Goal: Information Seeking & Learning: Learn about a topic

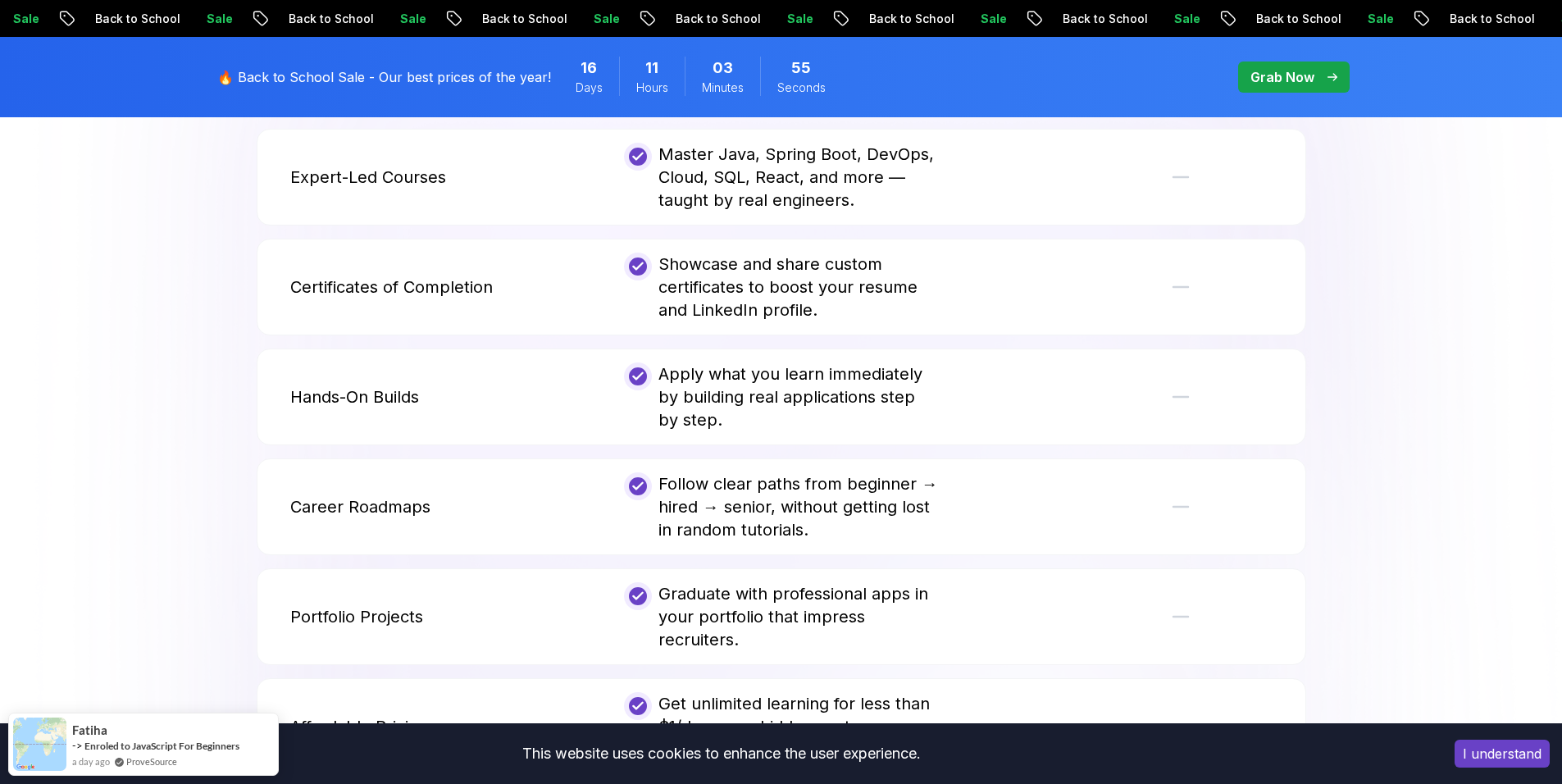
scroll to position [3278, 0]
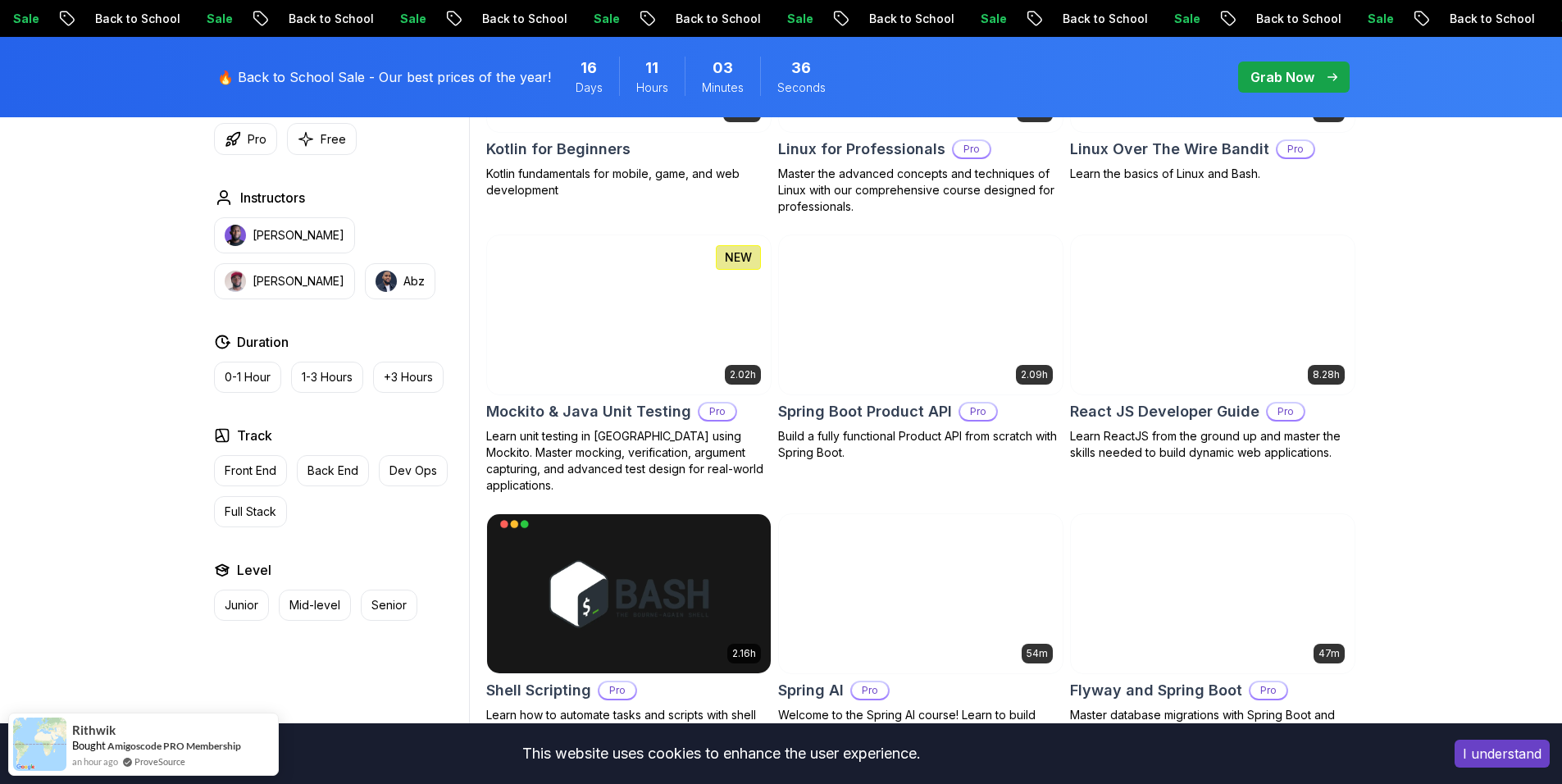
scroll to position [3524, 0]
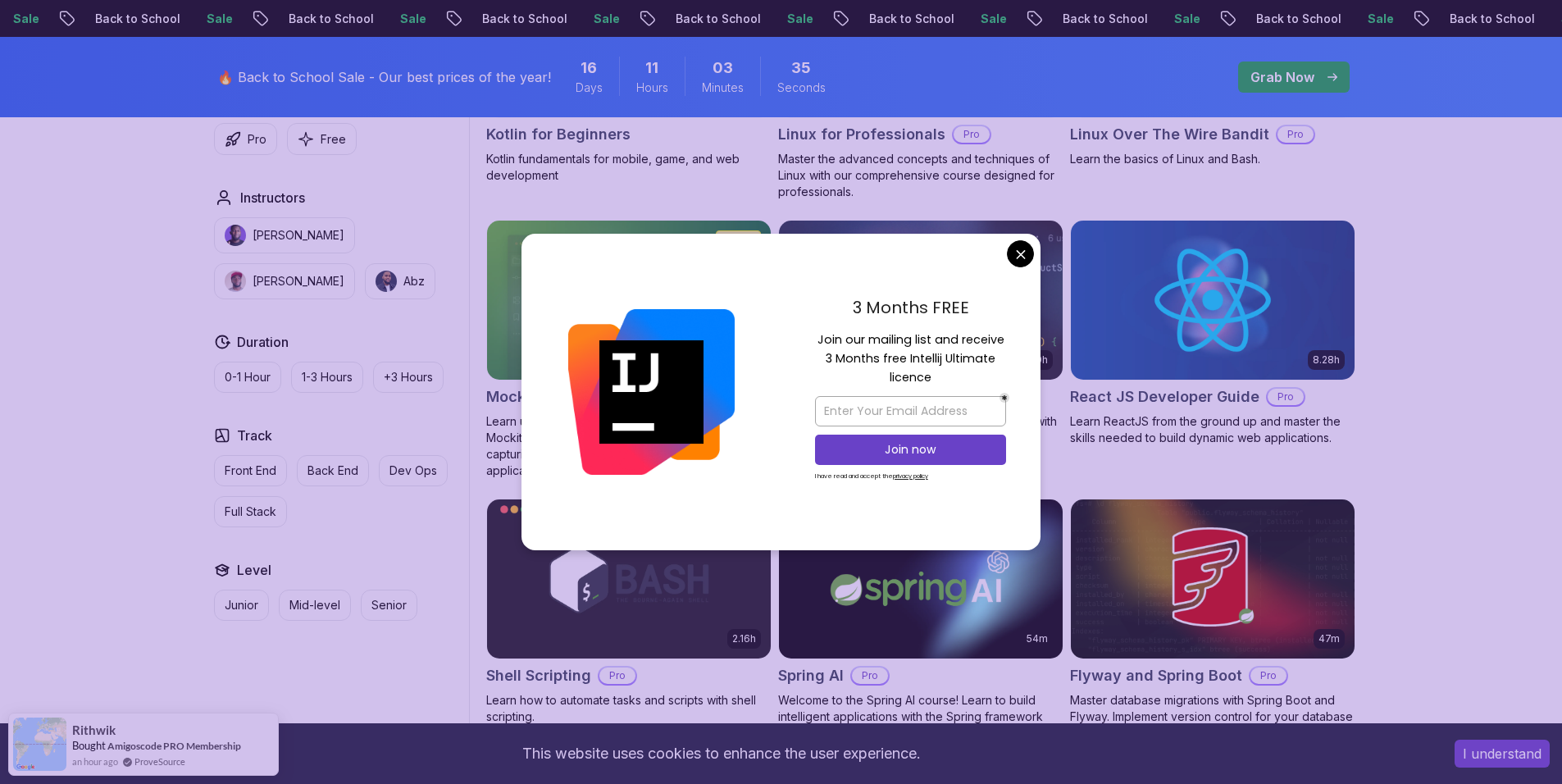
click at [1025, 249] on body "Sale Back to School Sale Back to School Sale Back to School Sale Back to School…" at bounding box center [781, 621] width 1562 height 8290
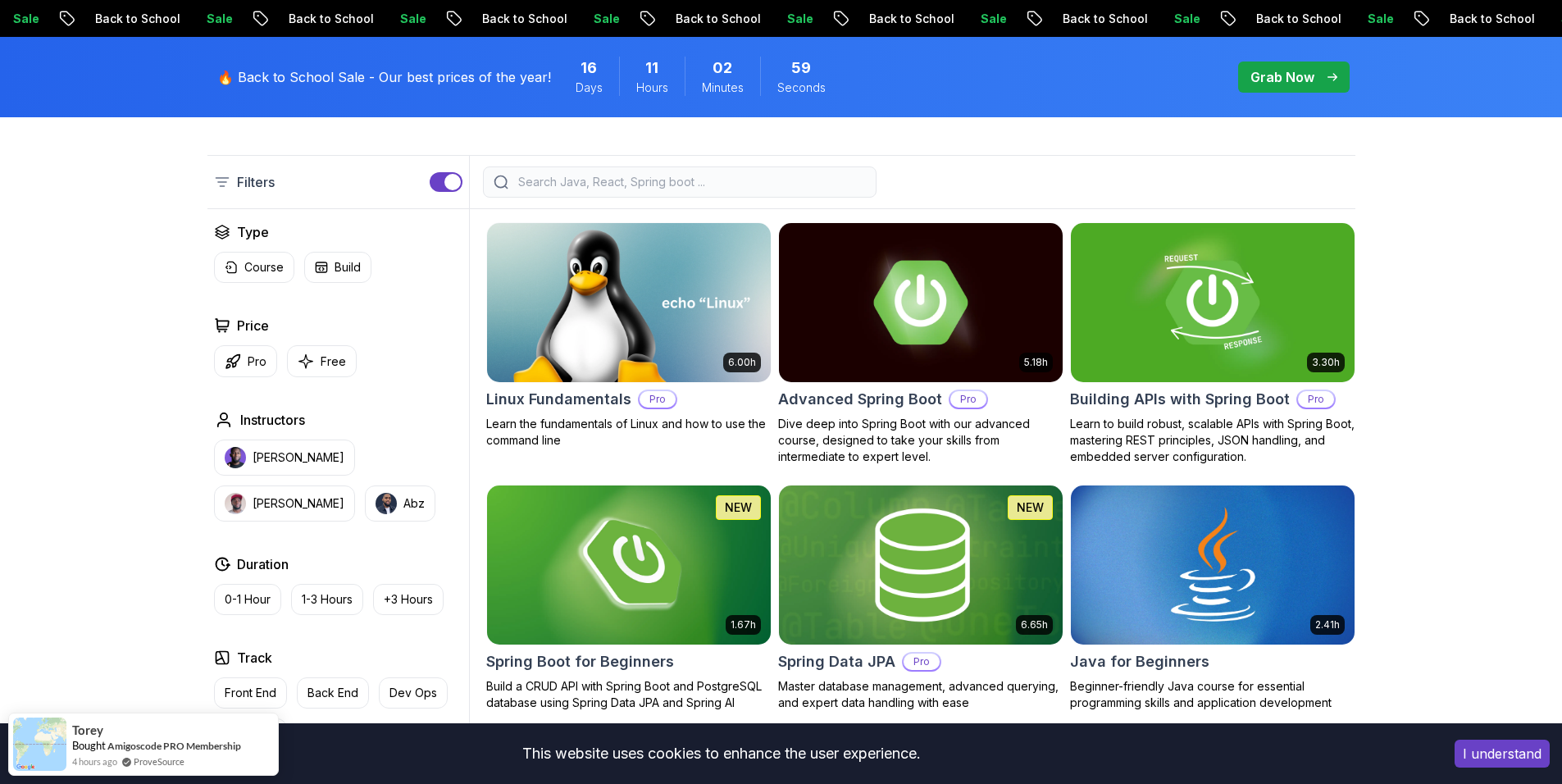
scroll to position [246, 0]
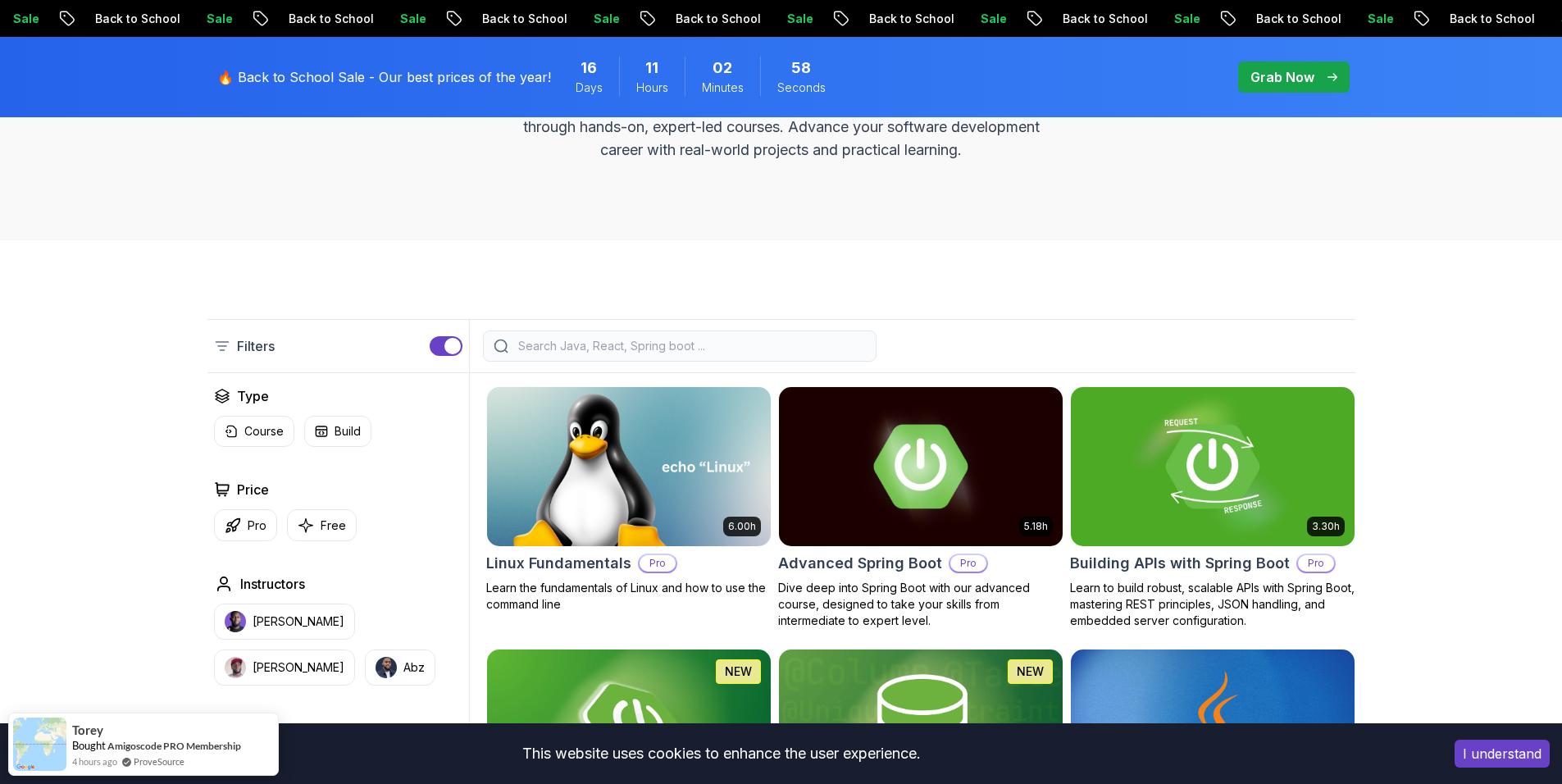
click at [639, 354] on div at bounding box center [679, 345] width 394 height 31
click at [639, 351] on input "search" at bounding box center [690, 345] width 351 height 17
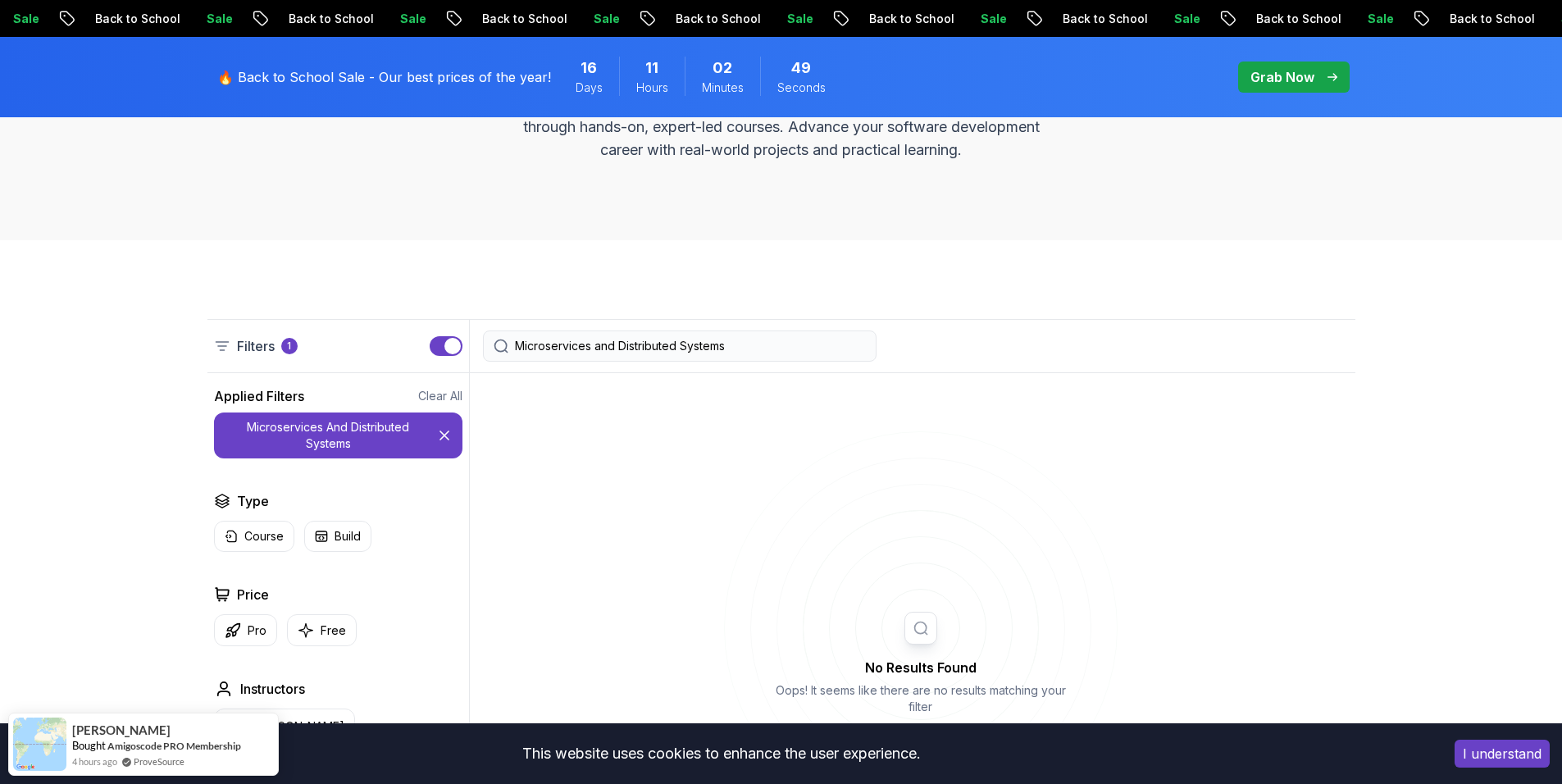
type input "Microservices and Distributed Systems"
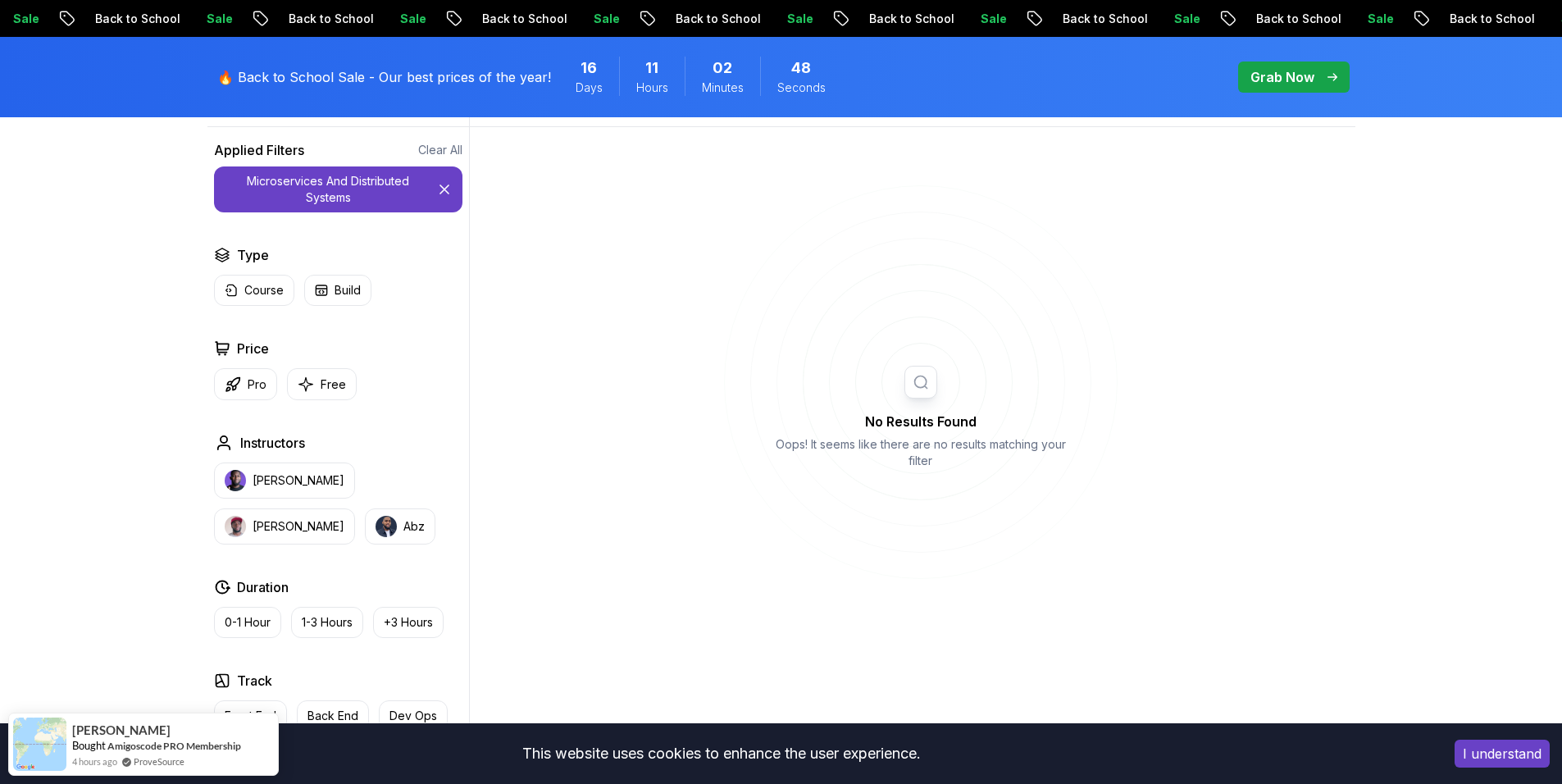
scroll to position [574, 0]
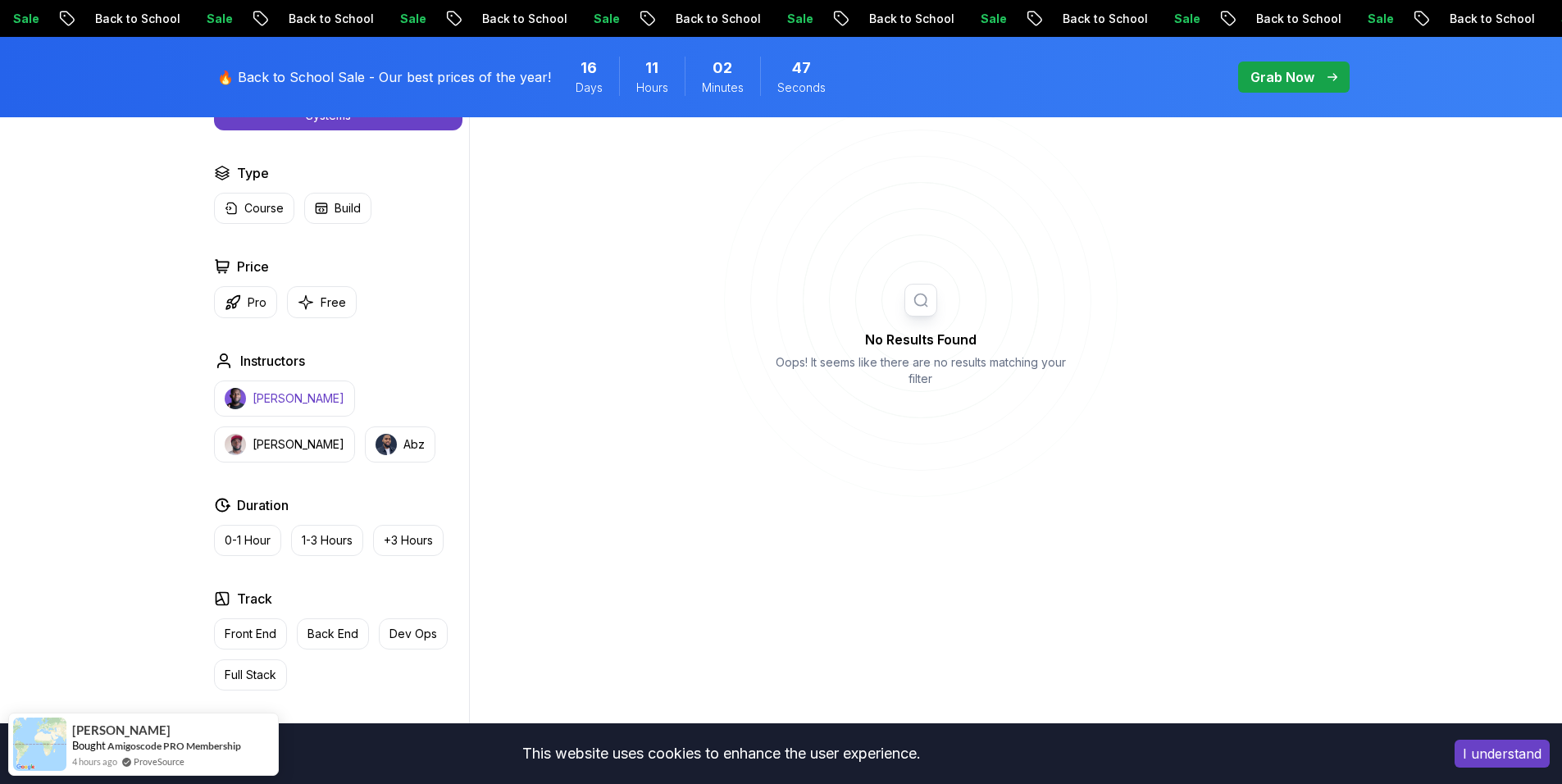
click at [300, 396] on p "Nelson Djalo" at bounding box center [298, 398] width 91 height 17
